Goal: Register for event/course

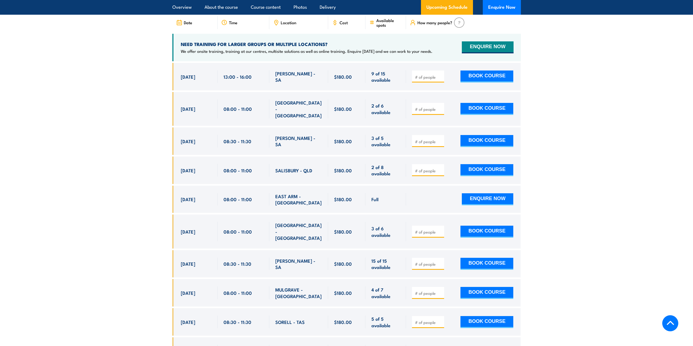
scroll to position [926, 0]
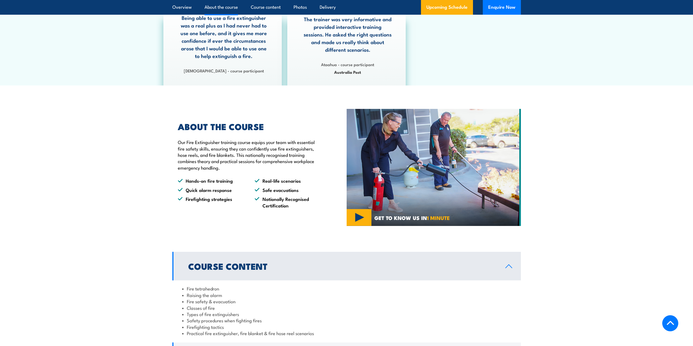
scroll to position [0, 0]
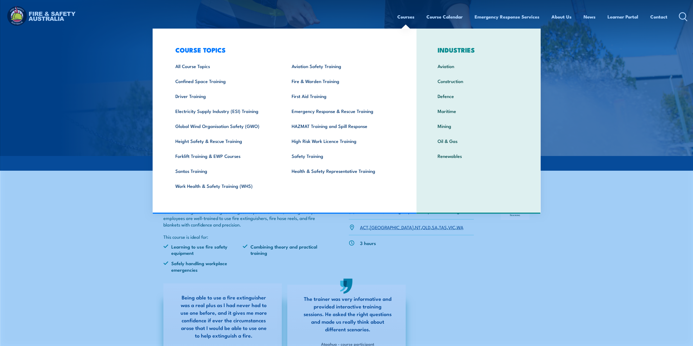
click at [408, 16] on link "Courses" at bounding box center [405, 17] width 17 height 14
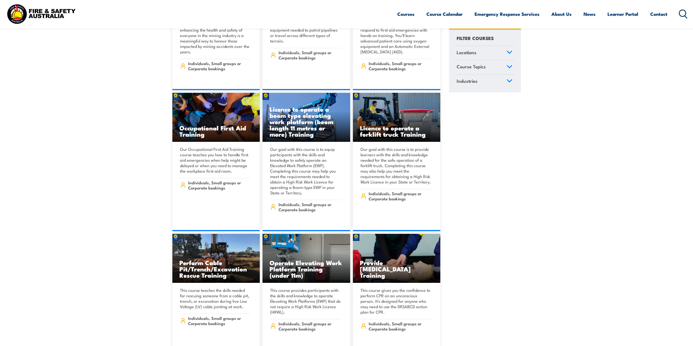
scroll to position [3541, 0]
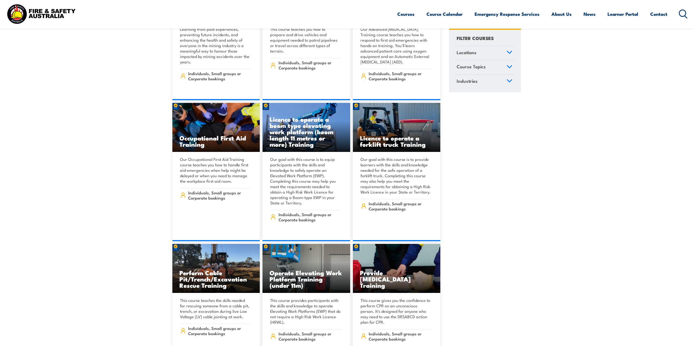
click at [510, 52] on icon at bounding box center [510, 52] width 6 height 4
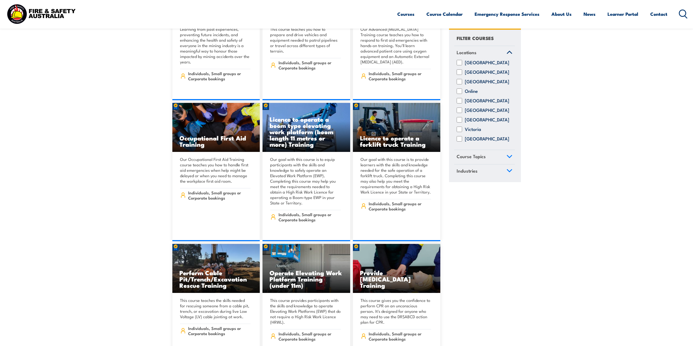
click at [460, 132] on input "Victoria" at bounding box center [459, 129] width 5 height 5
checkbox input "true"
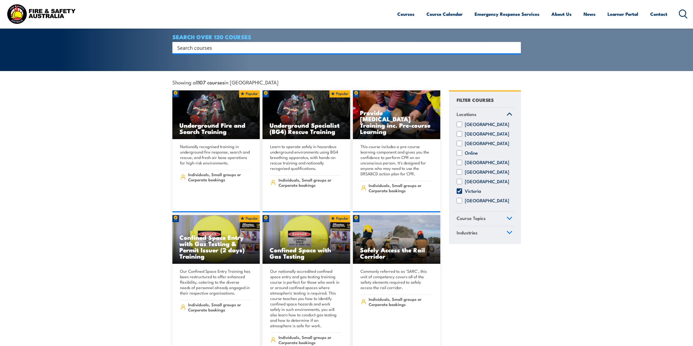
scroll to position [109, 0]
click at [500, 219] on link "Course Topics" at bounding box center [484, 219] width 61 height 14
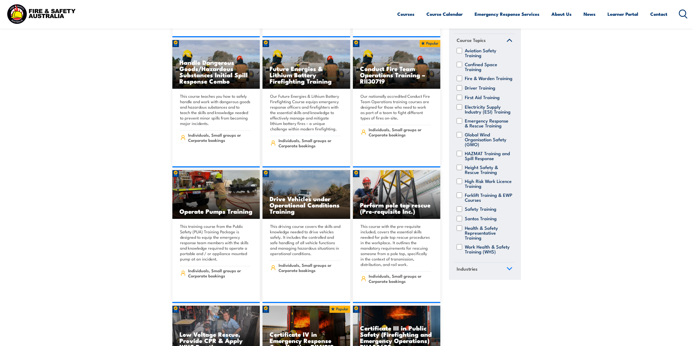
scroll to position [41, 0]
click at [473, 269] on span "Industries" at bounding box center [467, 268] width 21 height 7
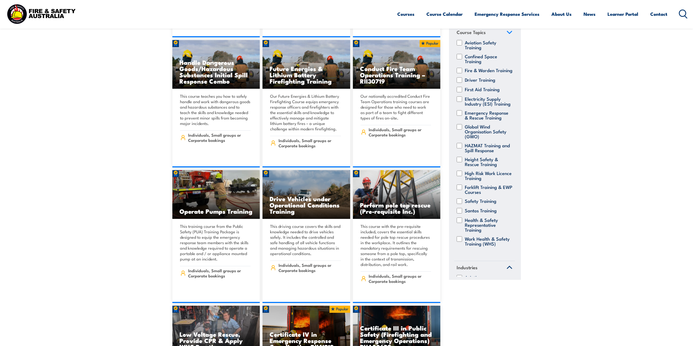
scroll to position [0, 0]
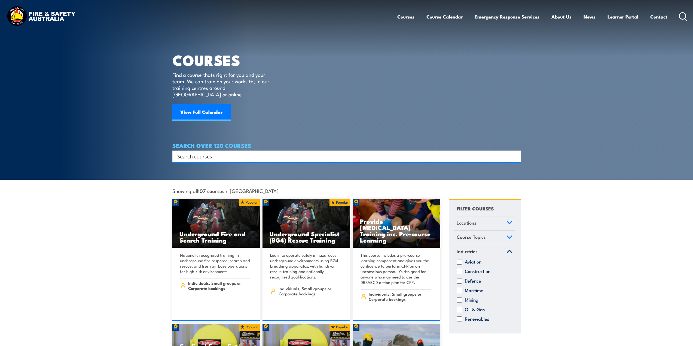
click at [257, 152] on input "Search input" at bounding box center [343, 156] width 332 height 8
type input "Test and tag"
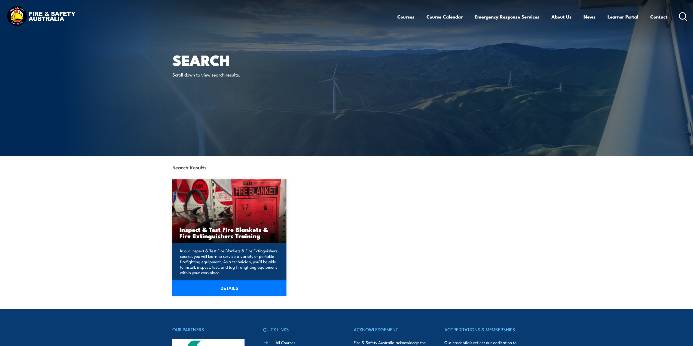
click at [244, 209] on img at bounding box center [229, 212] width 114 height 64
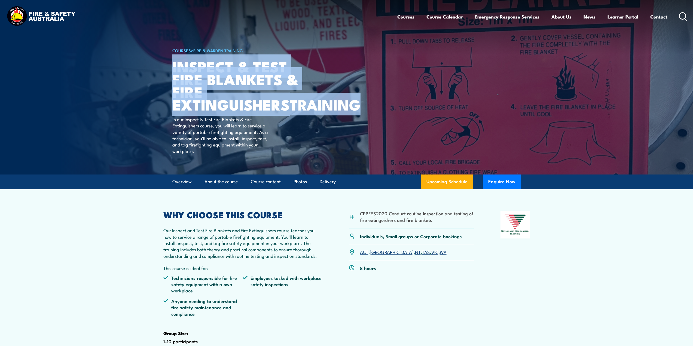
drag, startPoint x: 243, startPoint y: 118, endPoint x: 174, endPoint y: 63, distance: 88.1
click at [174, 63] on h1 "Inspect & Test Fire Blankets & Fire Extinguishers TRAINING" at bounding box center [239, 85] width 135 height 51
copy h1 "Inspect & Test Fire Blankets & Fire Extinguishers TRAINING"
click at [153, 129] on img at bounding box center [346, 87] width 693 height 175
click at [272, 74] on h1 "Inspect & Test Fire Blankets & Fire Extinguishers TRAINING" at bounding box center [239, 85] width 135 height 51
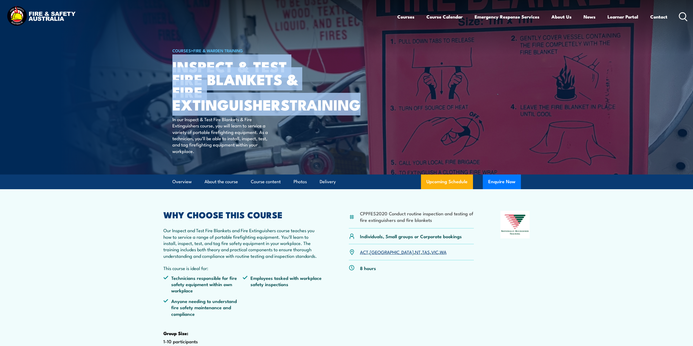
click at [281, 80] on h1 "Inspect & Test Fire Blankets & Fire Extinguishers TRAINING" at bounding box center [239, 85] width 135 height 51
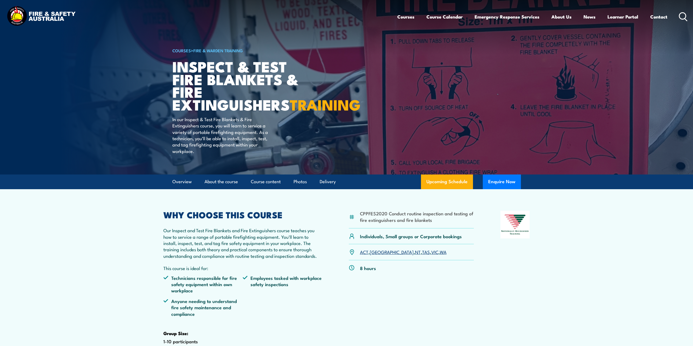
click at [330, 131] on article "COURSES > Fire & Warden Training Inspect & Test Fire Blankets & Fire Extinguish…" at bounding box center [346, 87] width 349 height 175
click at [314, 143] on article "COURSES > Fire & Warden Training Inspect & Test Fire Blankets & Fire Extinguish…" at bounding box center [346, 87] width 349 height 175
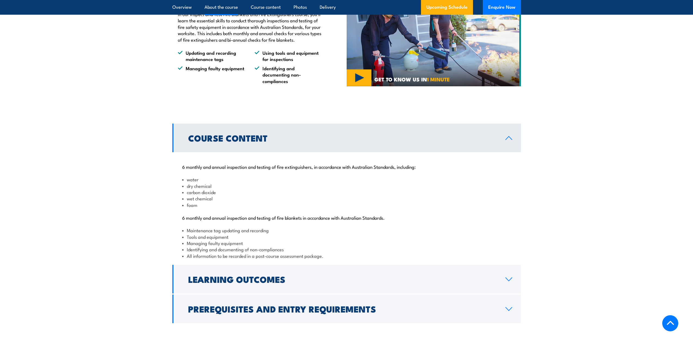
scroll to position [436, 0]
